Goal: Task Accomplishment & Management: Manage account settings

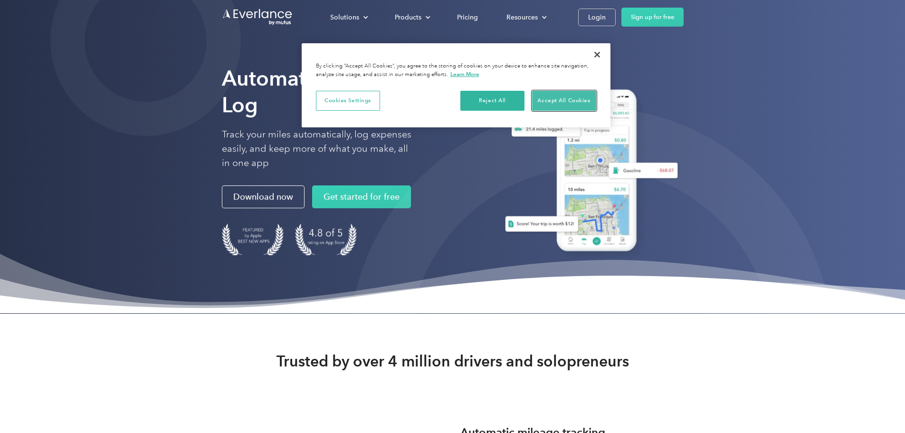
click at [576, 99] on button "Accept All Cookies" at bounding box center [564, 101] width 64 height 20
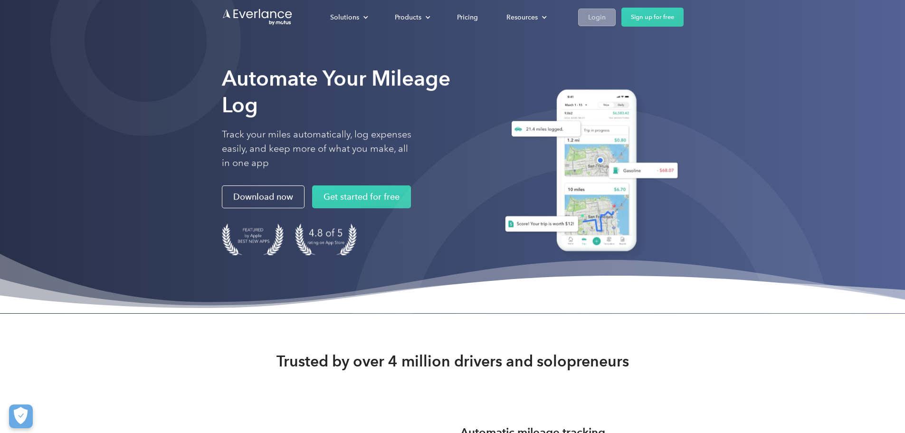
click at [606, 19] on div "Login" at bounding box center [597, 17] width 18 height 12
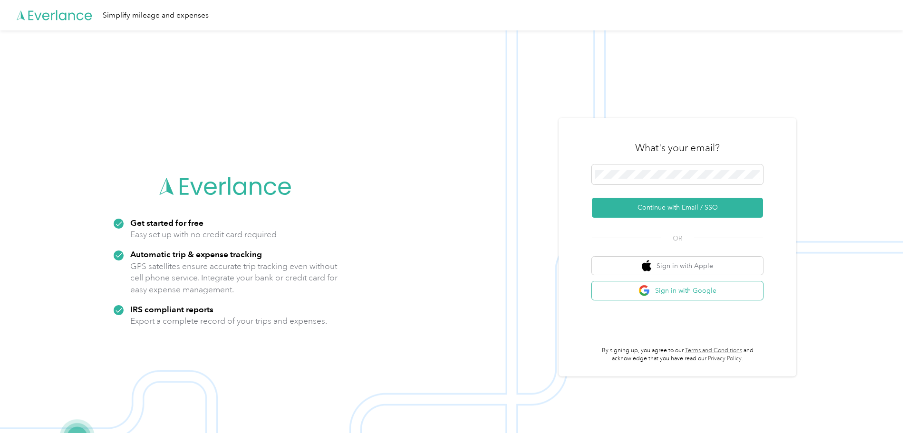
click at [650, 286] on img "button" at bounding box center [644, 291] width 12 height 12
click at [661, 290] on button "Sign in with Google" at bounding box center [677, 290] width 171 height 19
